Goal: Task Accomplishment & Management: Manage account settings

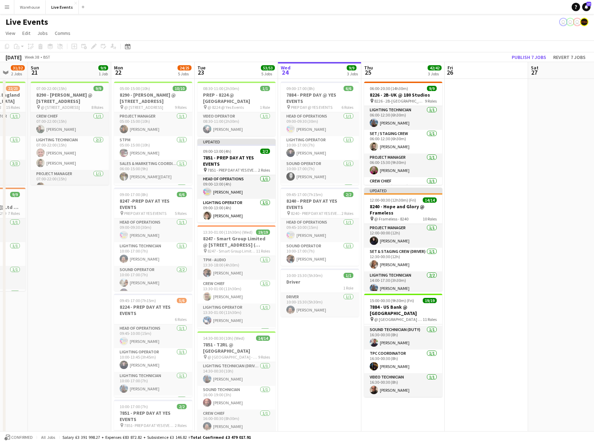
scroll to position [0, 341]
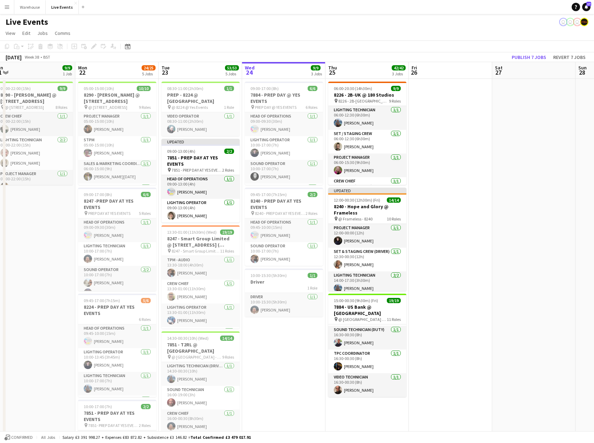
drag, startPoint x: 413, startPoint y: 392, endPoint x: 294, endPoint y: 382, distance: 119.3
click at [294, 382] on app-calendar-viewport "Wed 17 45/45 6 Jobs Thu 18 60/61 6 Jobs Fri 19 15/15 3 Jobs Sat 20 31/32 2 Jobs…" at bounding box center [297, 412] width 594 height 700
click at [369, 311] on h3 "7884 - US Bank @ [GEOGRAPHIC_DATA]" at bounding box center [367, 310] width 78 height 13
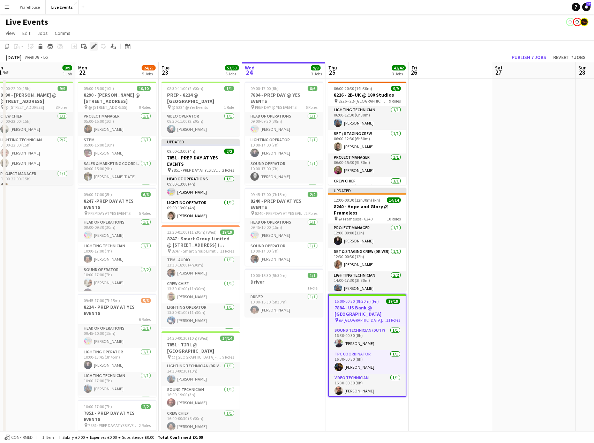
click at [93, 46] on icon at bounding box center [94, 47] width 4 height 4
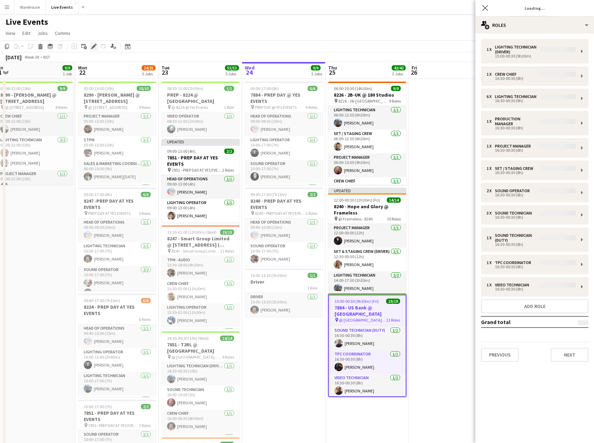
type input "**********"
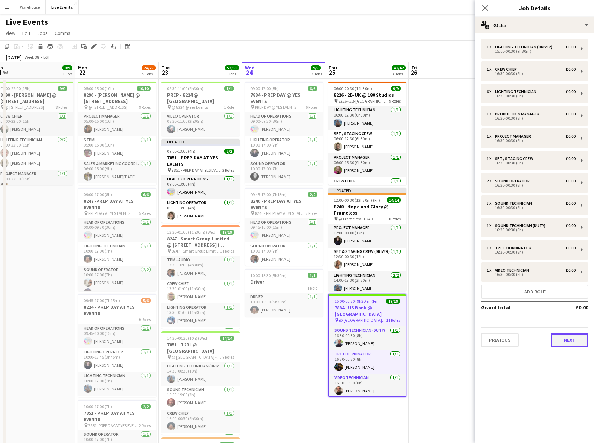
click at [563, 334] on button "Next" at bounding box center [570, 340] width 38 height 14
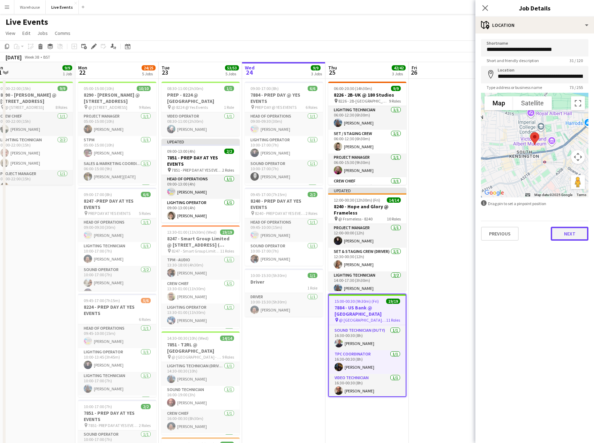
click at [569, 235] on button "Next" at bounding box center [570, 234] width 38 height 14
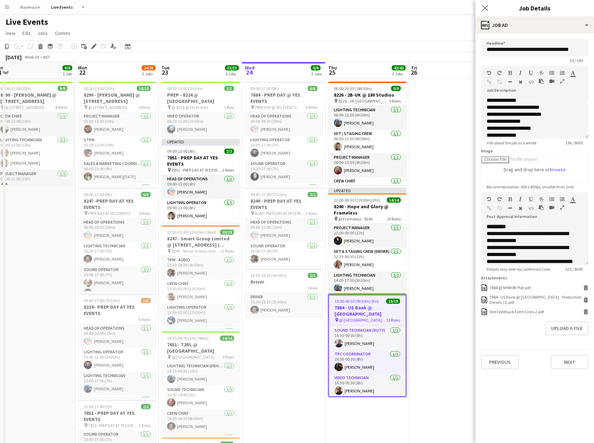
scroll to position [47, 0]
click at [561, 332] on button "Upload a file" at bounding box center [566, 328] width 43 height 14
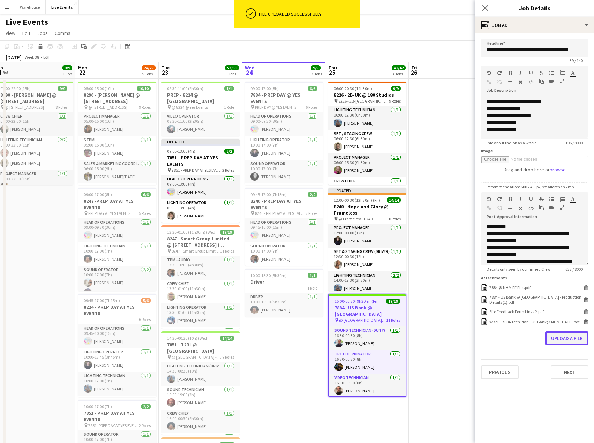
click at [560, 342] on button "Upload a file" at bounding box center [566, 338] width 43 height 14
click at [564, 355] on button "Upload a file" at bounding box center [566, 348] width 43 height 14
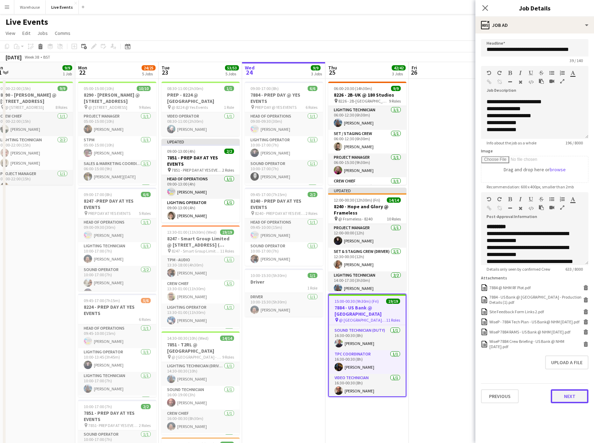
click at [571, 403] on button "Next" at bounding box center [570, 396] width 38 height 14
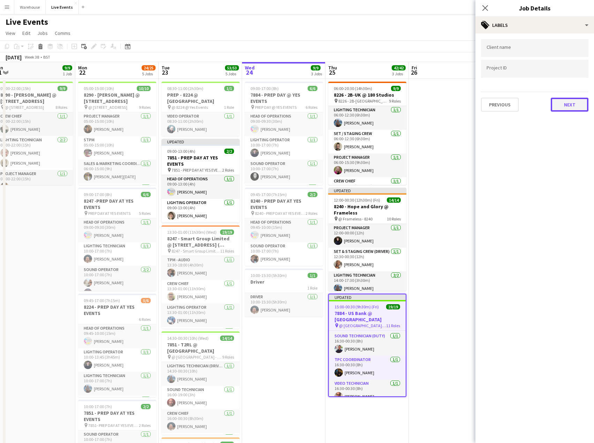
click at [560, 108] on button "Next" at bounding box center [570, 105] width 38 height 14
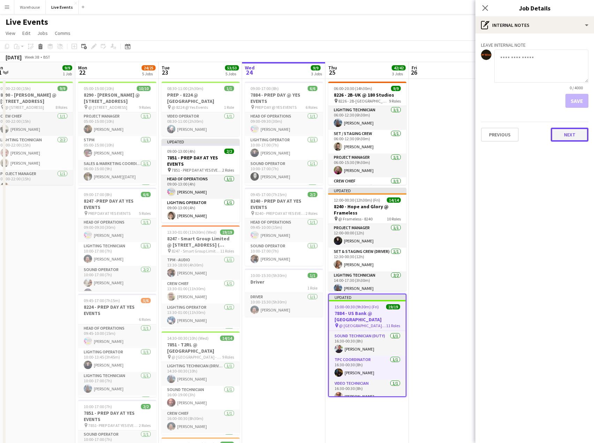
click at [574, 133] on button "Next" at bounding box center [570, 135] width 38 height 14
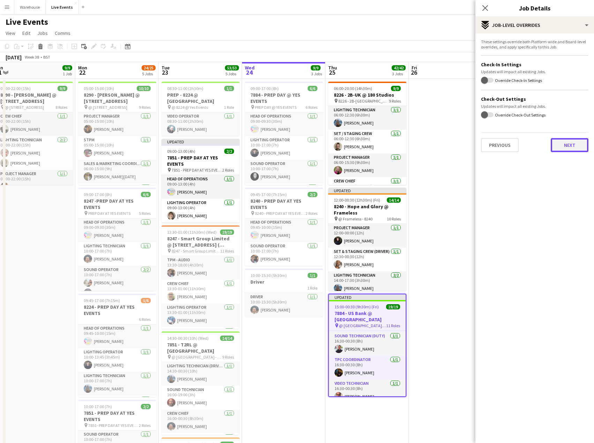
click at [567, 142] on button "Next" at bounding box center [570, 145] width 38 height 14
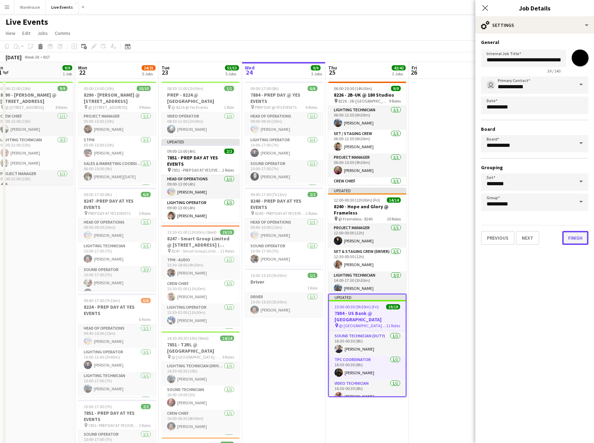
click at [575, 239] on button "Finish" at bounding box center [575, 238] width 26 height 14
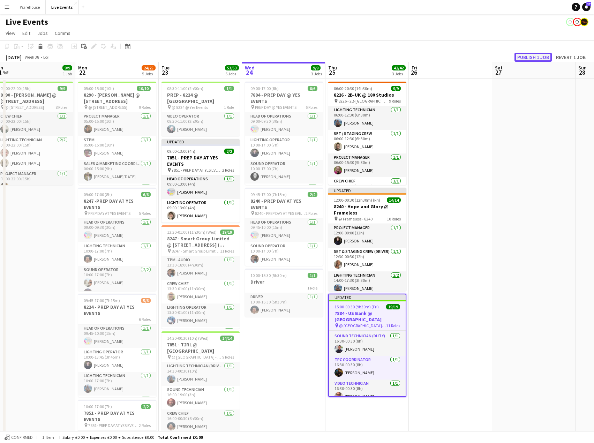
click at [529, 57] on button "Publish 1 job" at bounding box center [532, 57] width 37 height 9
